Goal: Transaction & Acquisition: Purchase product/service

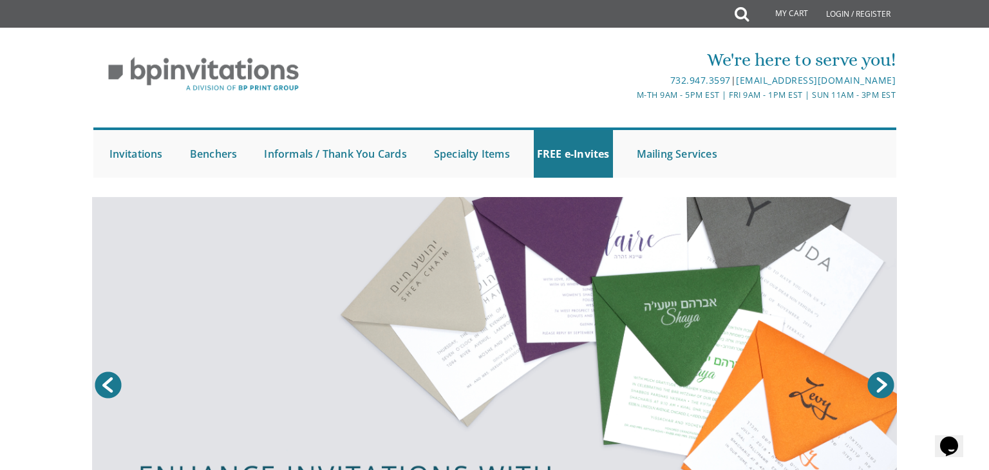
click at [699, 322] on link at bounding box center [494, 388] width 805 height 382
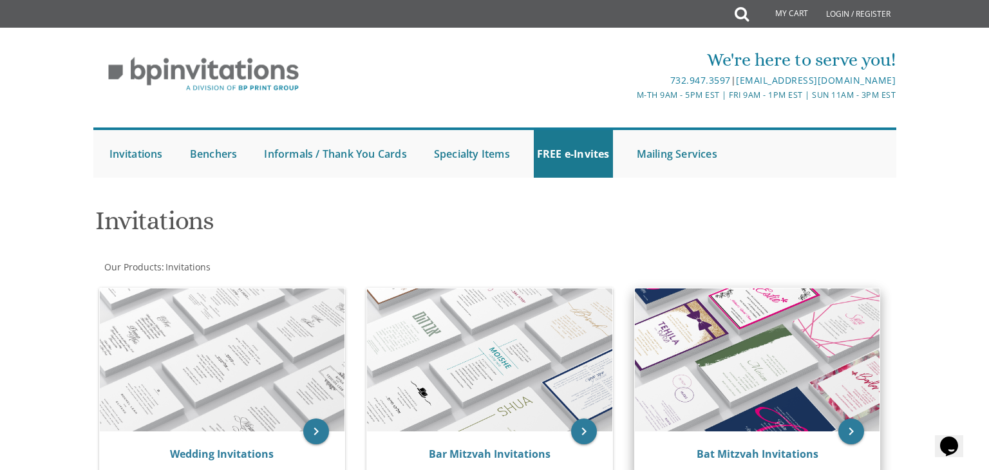
click at [818, 364] on img at bounding box center [757, 359] width 245 height 143
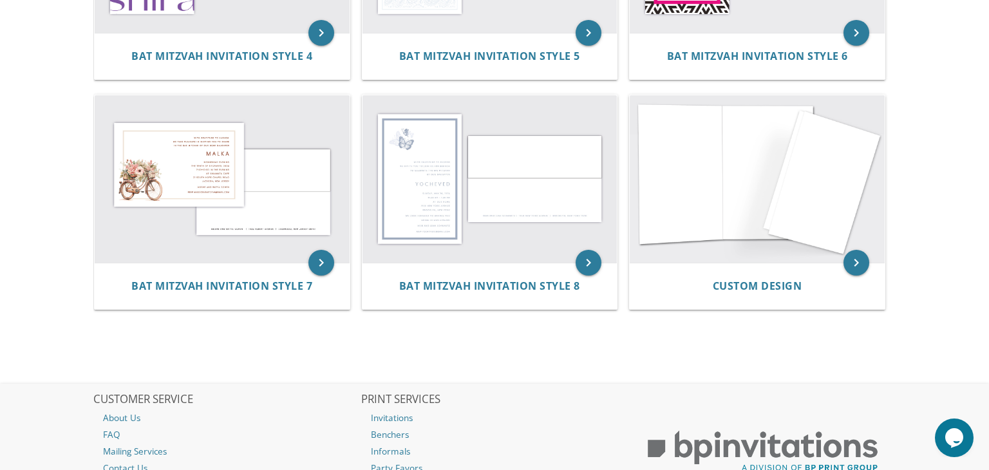
scroll to position [703, 0]
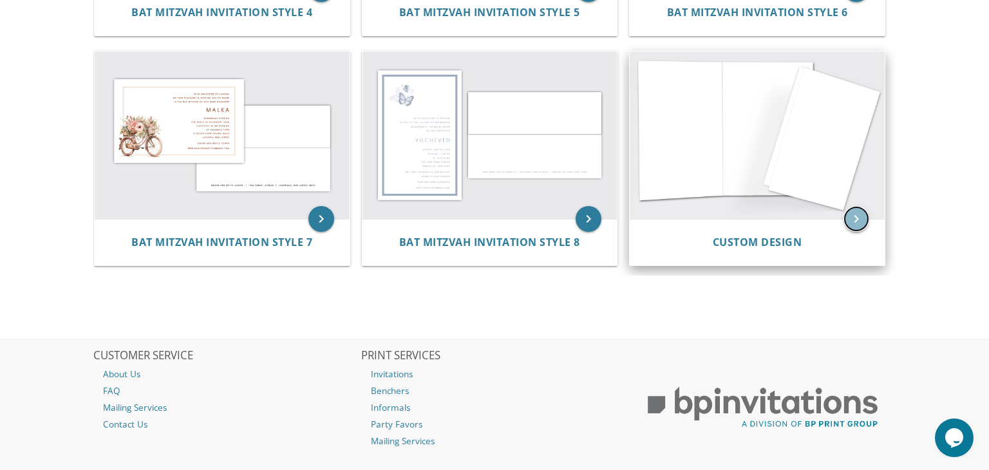
click at [858, 227] on icon "keyboard_arrow_right" at bounding box center [856, 219] width 26 height 26
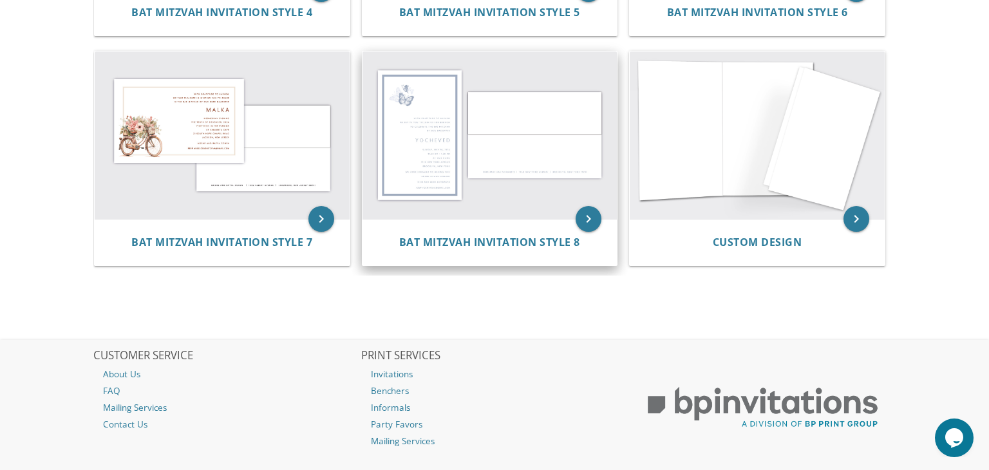
click at [520, 147] on img at bounding box center [489, 135] width 255 height 167
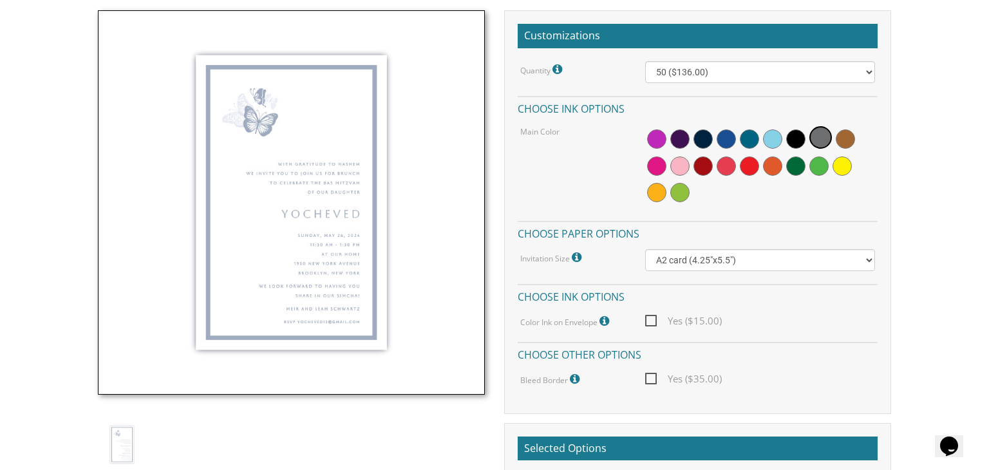
scroll to position [371, 0]
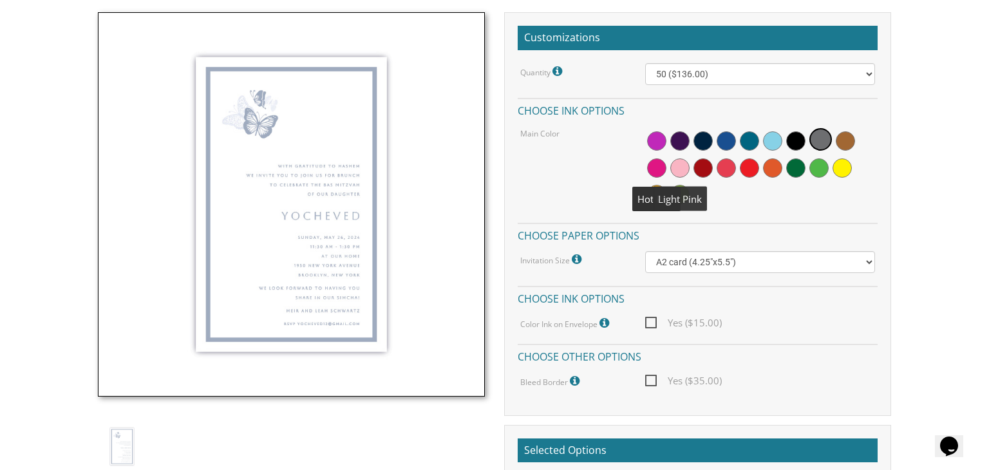
click at [680, 167] on span at bounding box center [679, 167] width 19 height 19
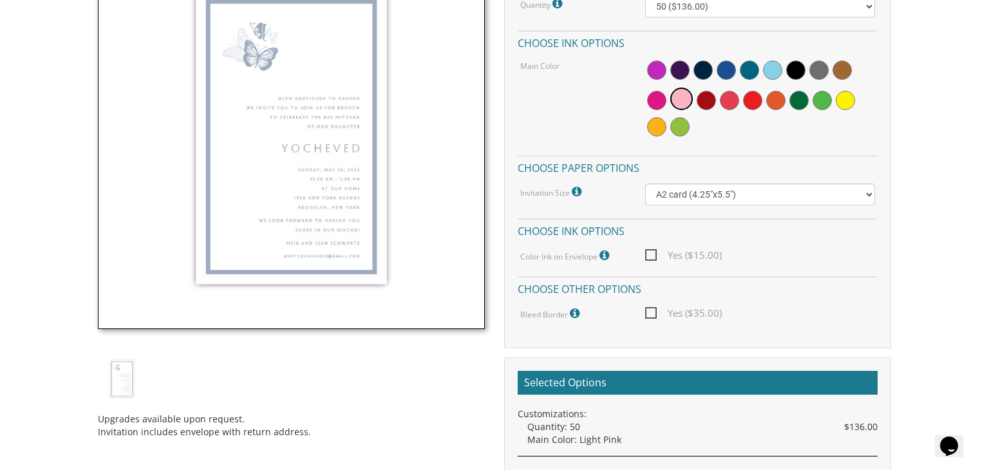
scroll to position [446, 0]
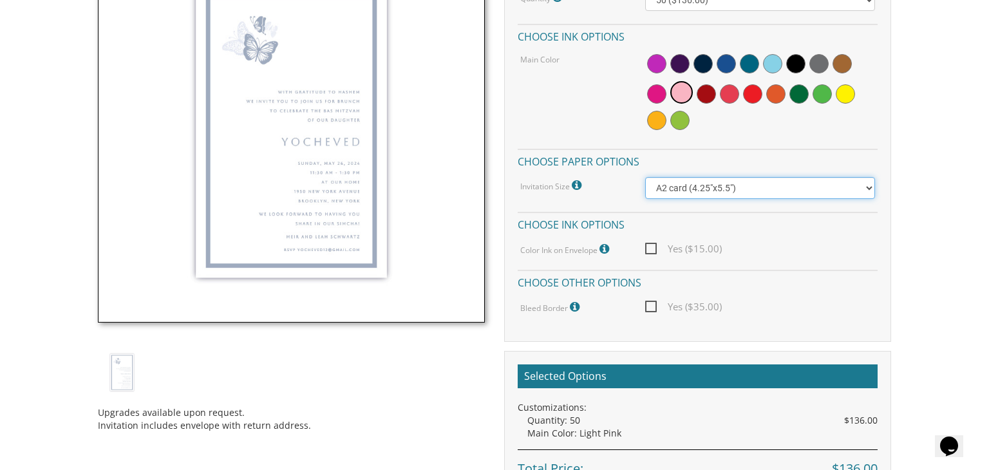
click at [704, 195] on select "A2 card (4.25"x5.5") Princess card (5.5"x8.5") A7 card (5"x7")" at bounding box center [760, 188] width 230 height 22
select select "Princess card (5.5"x8.5")"
click at [645, 177] on select "A2 card (4.25"x5.5") Princess card (5.5"x8.5") A7 card (5"x7")" at bounding box center [760, 188] width 230 height 22
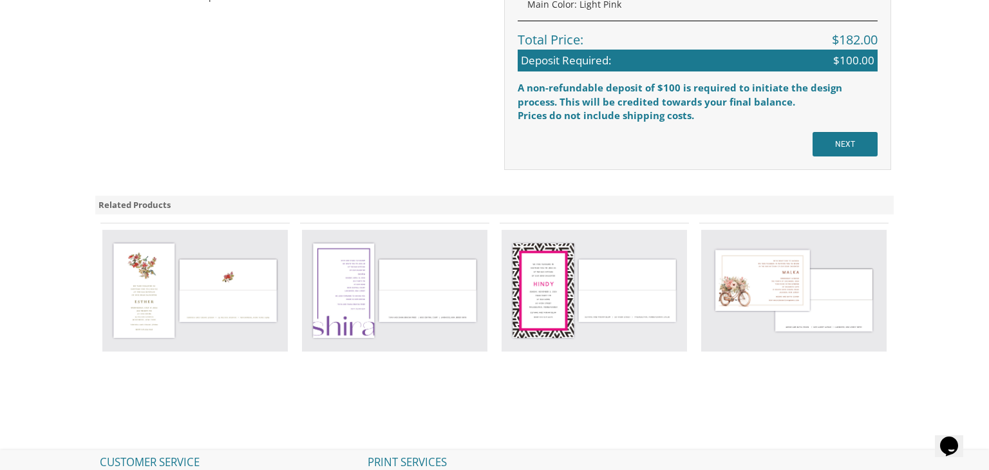
scroll to position [1052, 0]
